Goal: Information Seeking & Learning: Learn about a topic

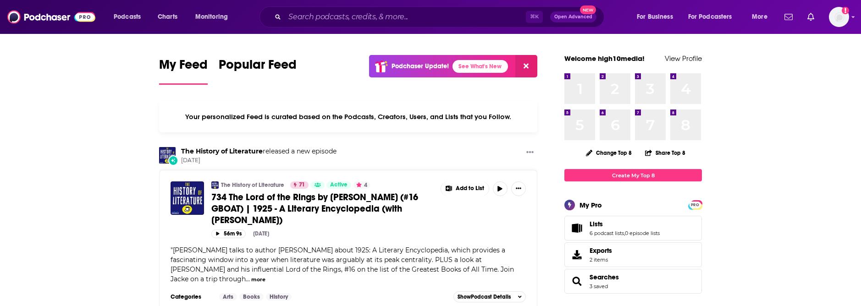
click at [448, 3] on div "Podcasts Charts Monitoring ⌘ K Open Advanced New For Business For Podcasters Mo…" at bounding box center [430, 17] width 861 height 34
click at [448, 13] on input "Search podcasts, credits, & more..." at bounding box center [405, 17] width 241 height 15
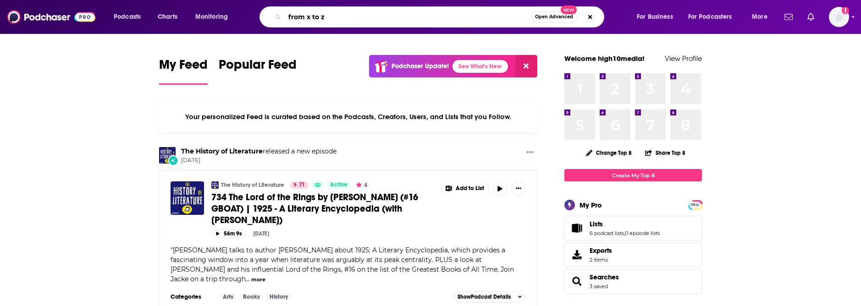
type input "from x to z"
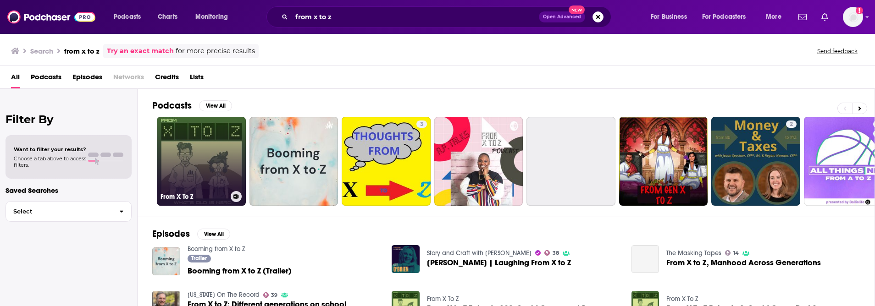
click at [194, 158] on link "From X To Z" at bounding box center [201, 161] width 89 height 89
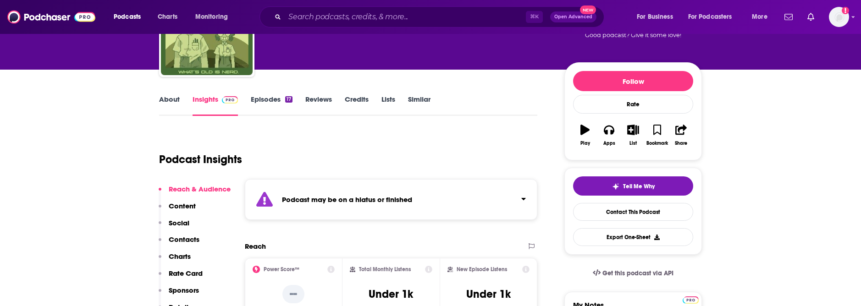
scroll to position [85, 0]
